Goal: Browse casually: Explore the website without a specific task or goal

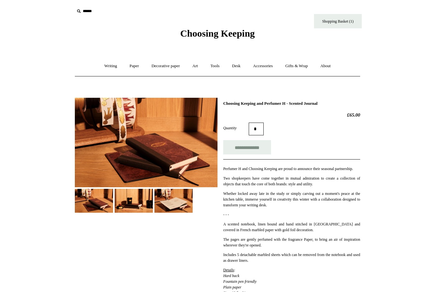
click at [216, 69] on link "Tools +" at bounding box center [215, 66] width 21 height 17
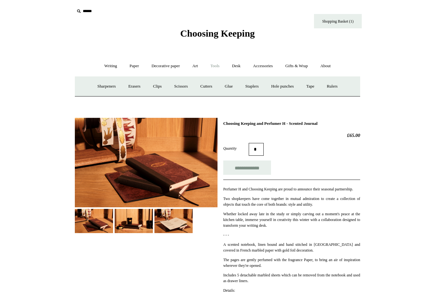
click at [283, 88] on link "Hole punches" at bounding box center [282, 86] width 34 height 17
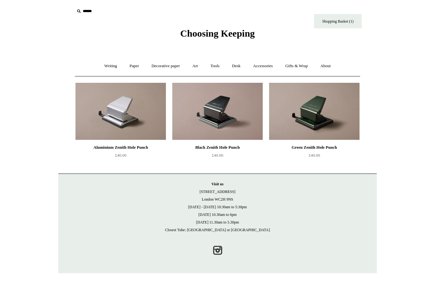
click at [271, 64] on link "Accessories +" at bounding box center [262, 66] width 31 height 17
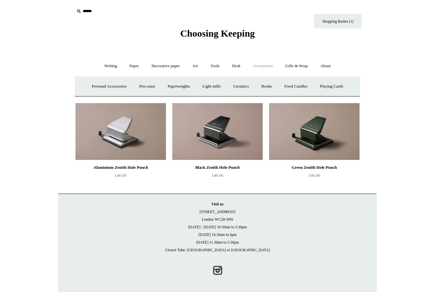
click at [339, 94] on link "Playing Cards" at bounding box center [331, 86] width 35 height 17
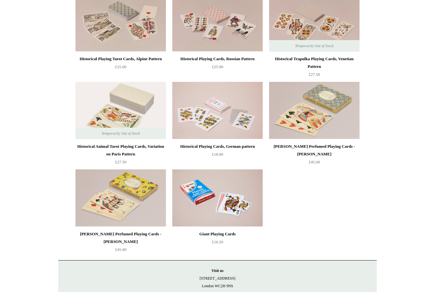
scroll to position [88, 0]
click at [318, 119] on img at bounding box center [314, 110] width 90 height 57
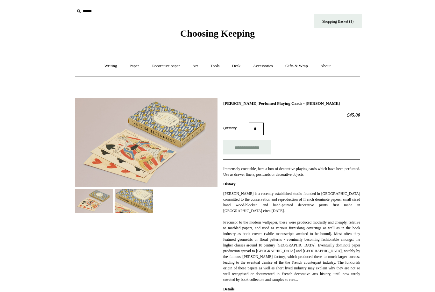
click at [266, 68] on link "Accessories +" at bounding box center [262, 66] width 31 height 17
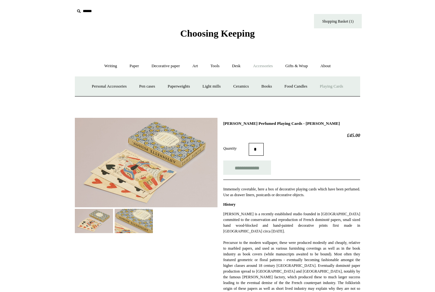
click at [269, 85] on link "Books" at bounding box center [266, 86] width 22 height 17
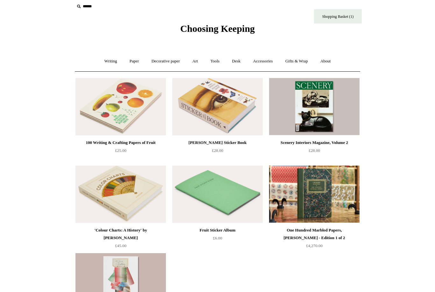
scroll to position [4, 0]
click at [317, 193] on img at bounding box center [314, 194] width 90 height 57
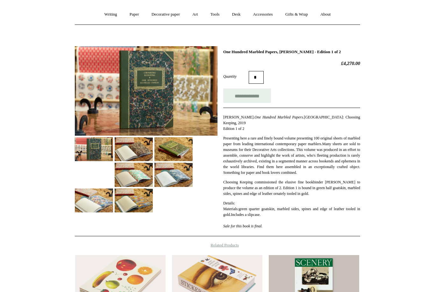
scroll to position [52, 0]
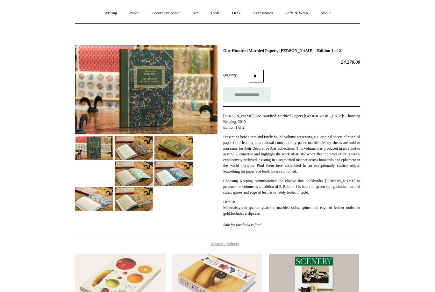
click at [132, 173] on img at bounding box center [134, 174] width 38 height 24
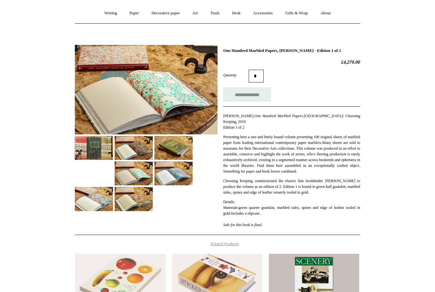
click at [170, 172] on img at bounding box center [173, 173] width 38 height 24
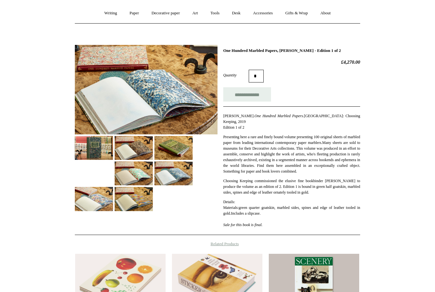
click at [94, 199] on img at bounding box center [94, 199] width 38 height 24
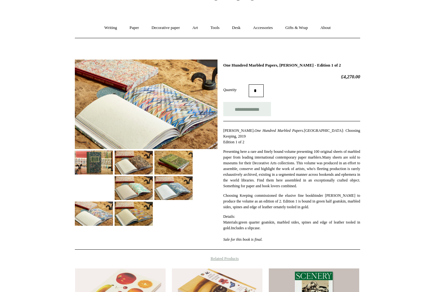
scroll to position [0, 0]
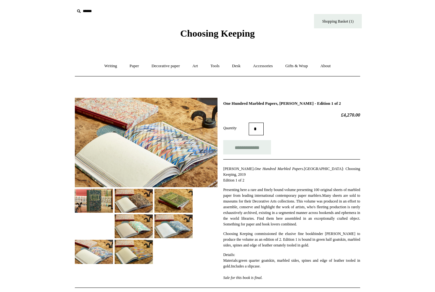
click at [269, 65] on link "Accessories +" at bounding box center [262, 66] width 31 height 17
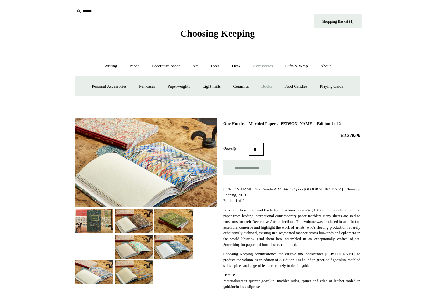
click at [98, 89] on link "Personal Accessories +" at bounding box center [109, 86] width 46 height 17
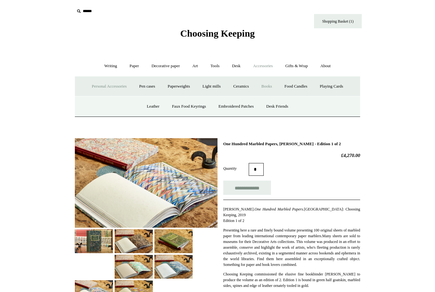
click at [238, 109] on link "Embroidered Patches" at bounding box center [236, 106] width 47 height 17
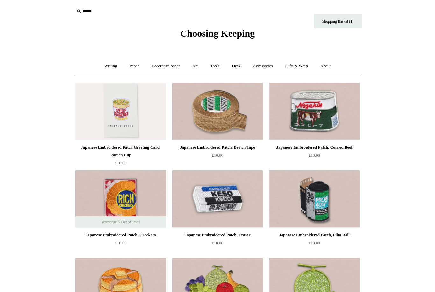
click at [269, 67] on link "Accessories +" at bounding box center [262, 66] width 31 height 17
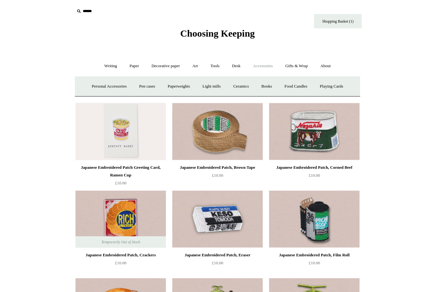
click at [96, 88] on link "Personal Accessories +" at bounding box center [109, 86] width 46 height 17
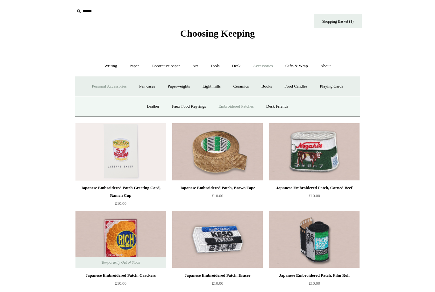
click at [284, 108] on link "Desk Friends" at bounding box center [276, 106] width 33 height 17
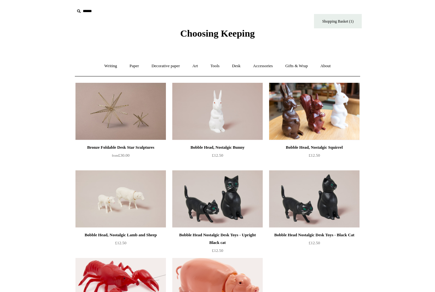
click at [297, 68] on link "Gifts & Wrap +" at bounding box center [296, 66] width 34 height 17
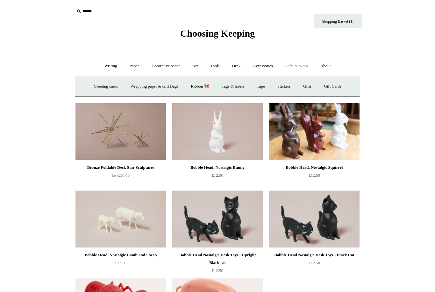
click at [291, 85] on link "Stickers" at bounding box center [283, 86] width 25 height 17
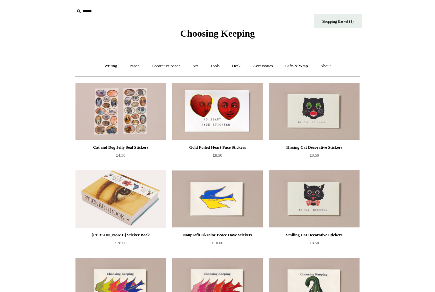
click at [297, 66] on link "Gifts & Wrap +" at bounding box center [296, 66] width 34 height 17
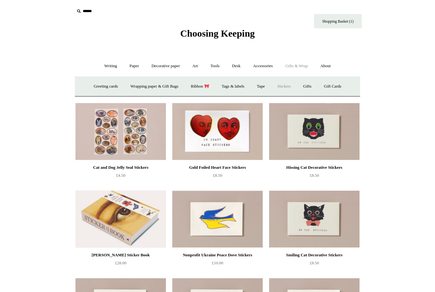
click at [149, 87] on link "Wrapping paper & Gift Bags" at bounding box center [154, 86] width 59 height 17
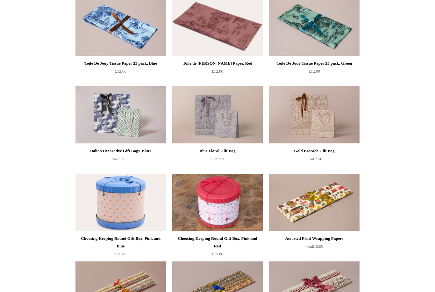
scroll to position [86, 0]
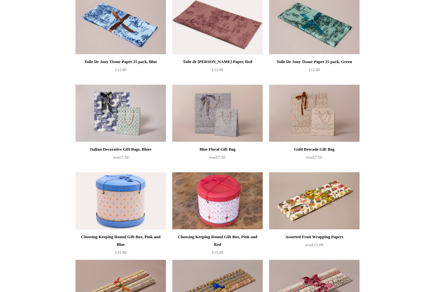
click at [321, 116] on img at bounding box center [314, 113] width 90 height 57
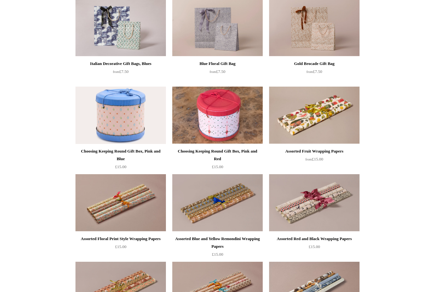
scroll to position [171, 0]
click at [112, 114] on img at bounding box center [120, 114] width 90 height 57
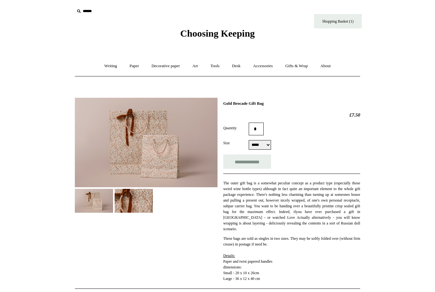
click at [130, 199] on img at bounding box center [134, 201] width 38 height 24
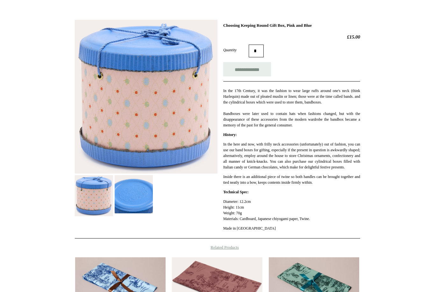
scroll to position [78, 0]
click at [96, 189] on img at bounding box center [94, 195] width 38 height 41
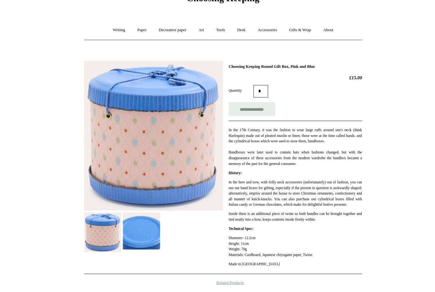
scroll to position [57, 0]
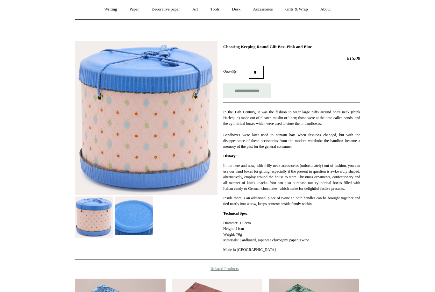
click at [130, 210] on img at bounding box center [134, 215] width 38 height 38
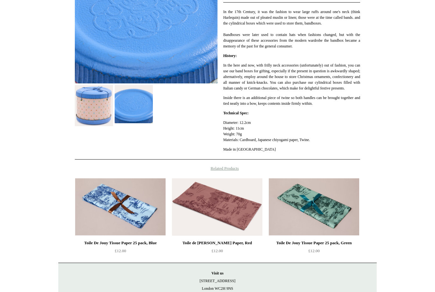
scroll to position [157, 0]
click at [209, 217] on img at bounding box center [217, 206] width 90 height 57
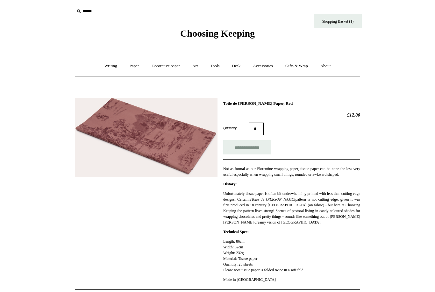
click at [196, 64] on link "Art +" at bounding box center [194, 66] width 17 height 17
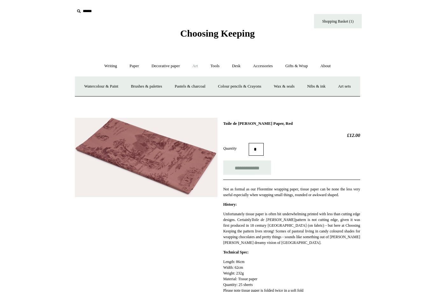
click at [155, 86] on link "Brushes & palettes" at bounding box center [146, 86] width 43 height 17
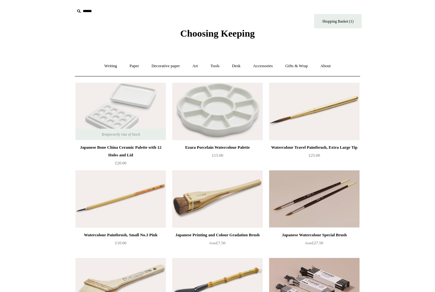
click at [196, 65] on link "Art +" at bounding box center [194, 66] width 17 height 17
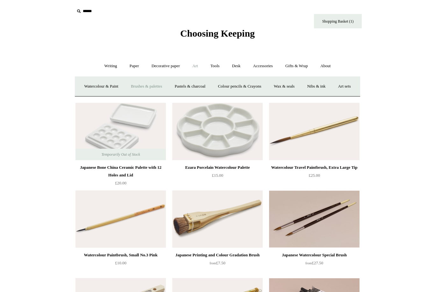
click at [104, 87] on link "Watercolour & Paint" at bounding box center [100, 86] width 45 height 17
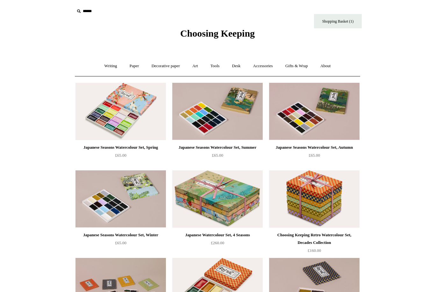
click at [109, 112] on img at bounding box center [120, 111] width 90 height 57
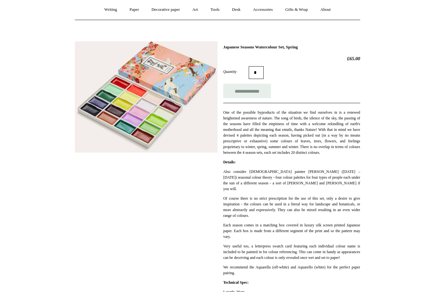
scroll to position [57, 0]
click at [124, 98] on img at bounding box center [146, 96] width 143 height 111
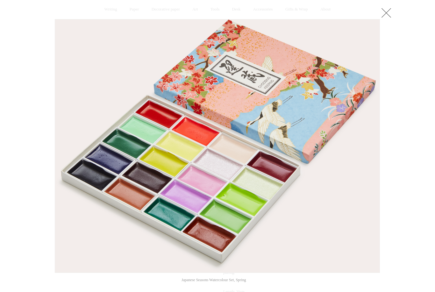
click at [388, 14] on link at bounding box center [386, 12] width 13 height 13
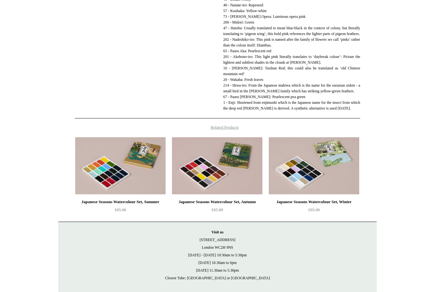
scroll to position [480, 0]
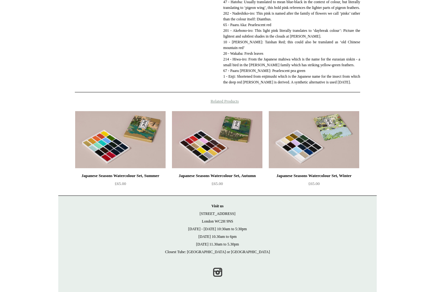
click at [313, 164] on img at bounding box center [314, 139] width 90 height 57
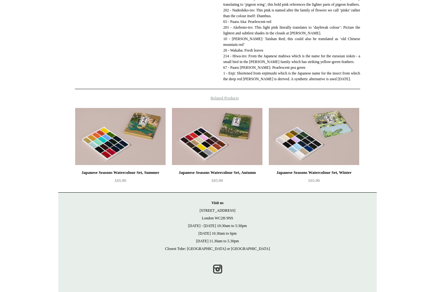
click at [110, 135] on img at bounding box center [120, 136] width 90 height 57
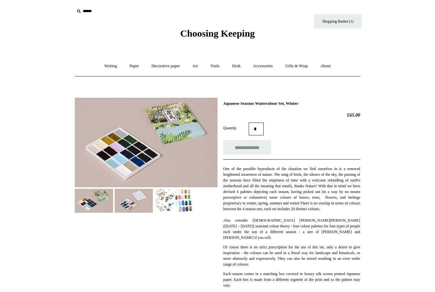
click at [182, 201] on img at bounding box center [173, 201] width 38 height 24
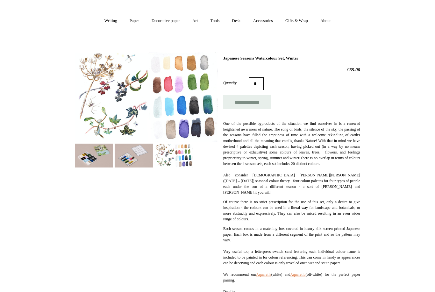
scroll to position [45, 0]
click at [131, 152] on img at bounding box center [134, 155] width 38 height 24
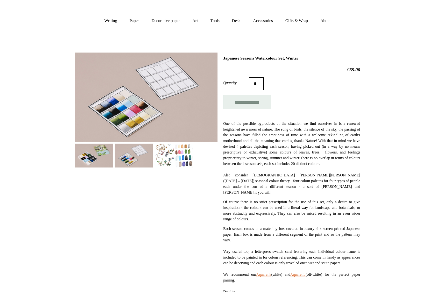
scroll to position [0, 0]
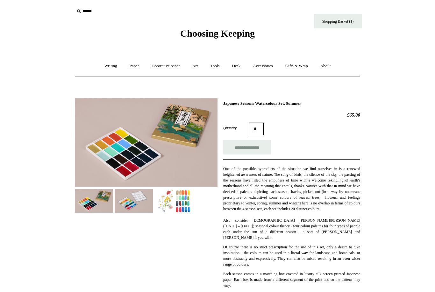
click at [181, 202] on img at bounding box center [173, 201] width 38 height 24
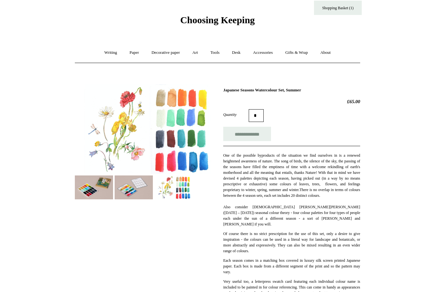
scroll to position [15, 0]
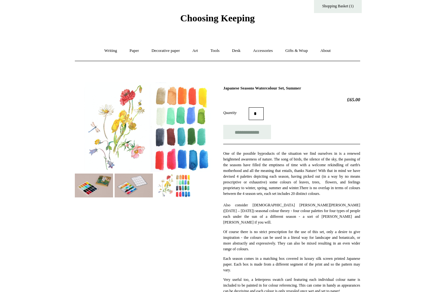
click at [132, 177] on img at bounding box center [134, 185] width 38 height 24
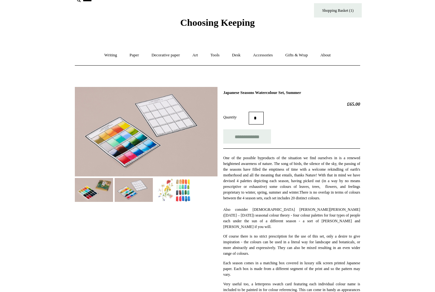
scroll to position [0, 0]
